Goal: Navigation & Orientation: Find specific page/section

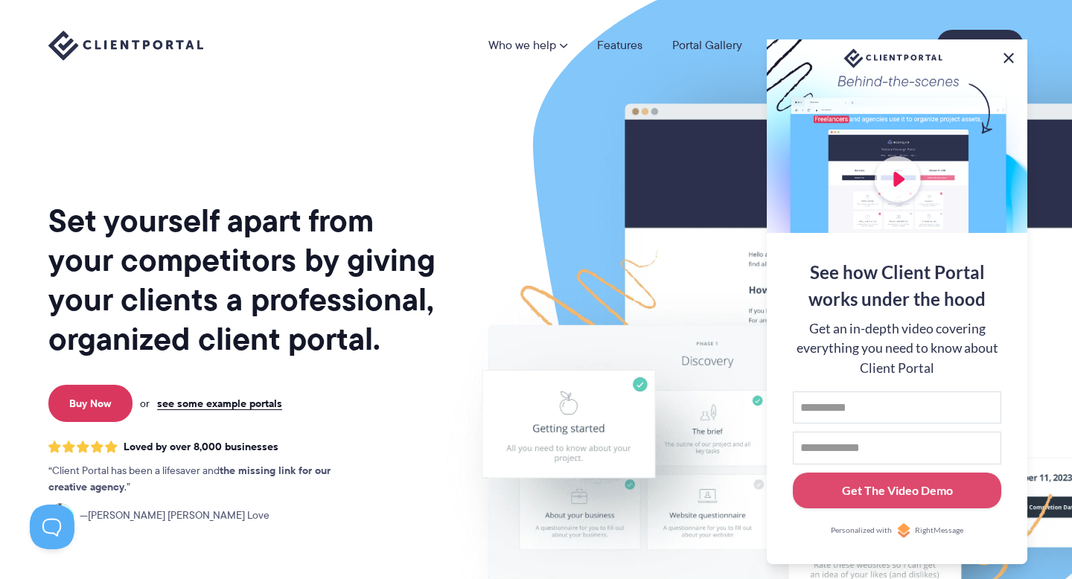
click at [1004, 54] on button at bounding box center [1009, 58] width 18 height 18
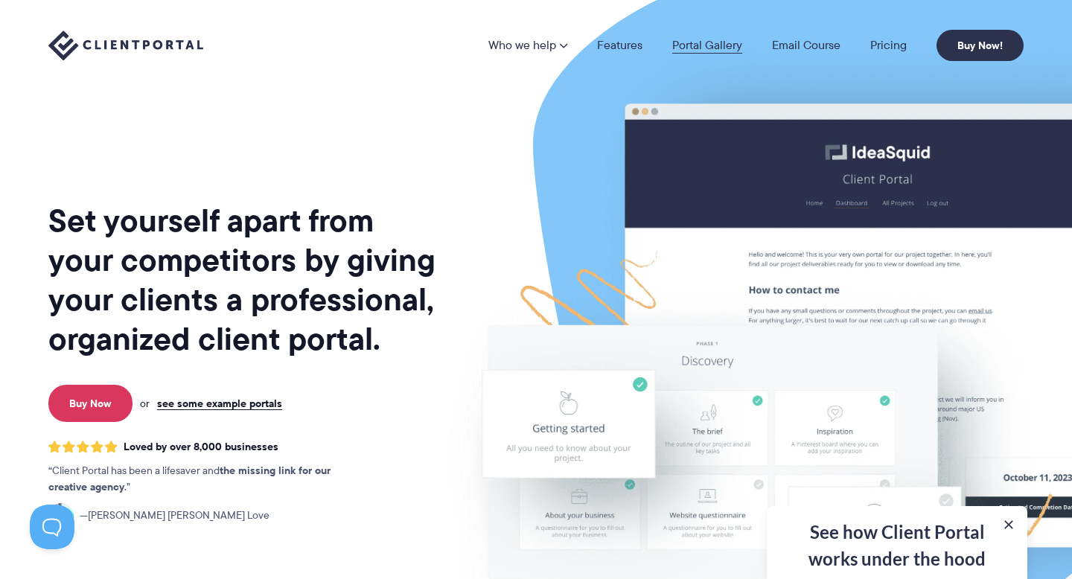
click at [689, 46] on link "Portal Gallery" at bounding box center [707, 45] width 70 height 12
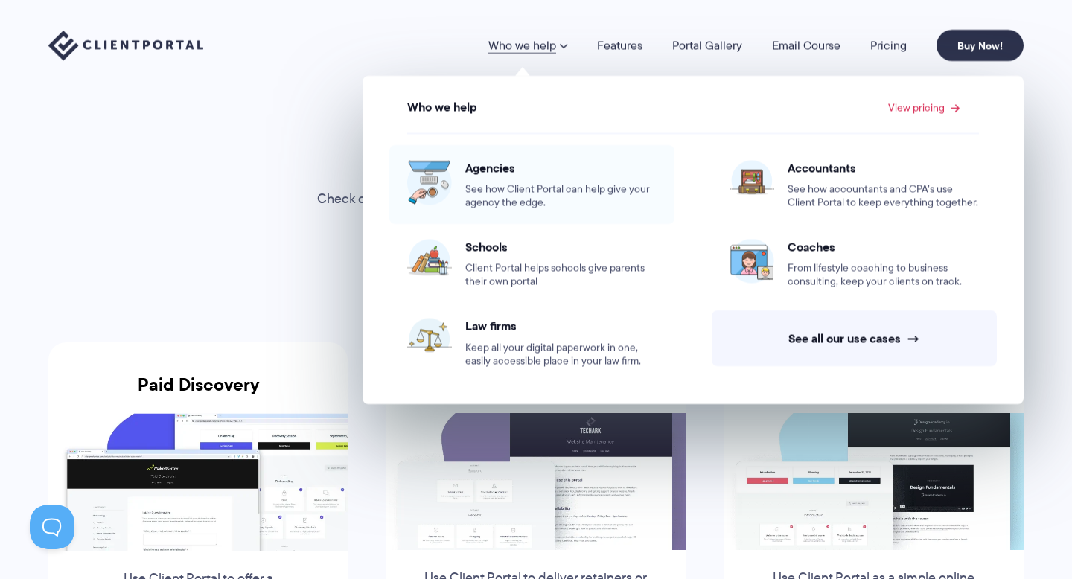
click at [566, 177] on div "Agencies See how Client Portal can help give your agency the edge." at bounding box center [560, 184] width 191 height 49
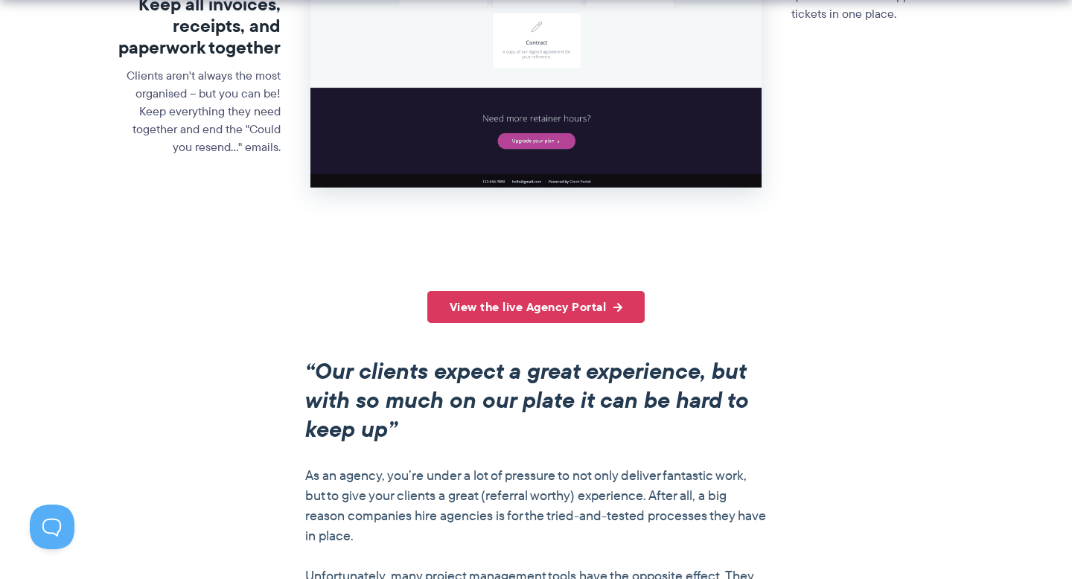
scroll to position [934, 0]
